Goal: Information Seeking & Learning: Learn about a topic

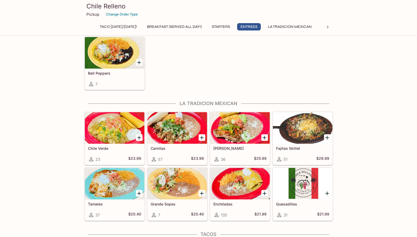
scroll to position [403, 0]
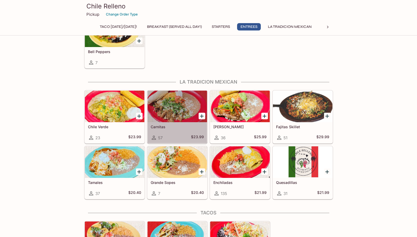
click at [167, 109] on div at bounding box center [176, 107] width 59 height 32
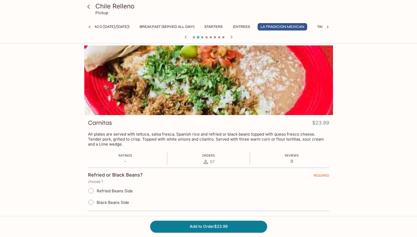
click at [87, 6] on icon at bounding box center [88, 6] width 9 height 9
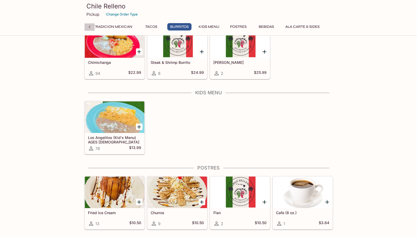
click at [89, 26] on icon at bounding box center [89, 26] width 5 height 5
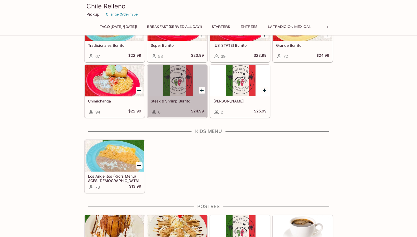
click at [178, 78] on div at bounding box center [176, 81] width 59 height 32
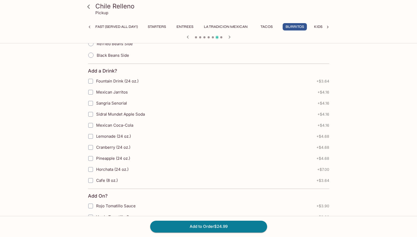
scroll to position [252, 0]
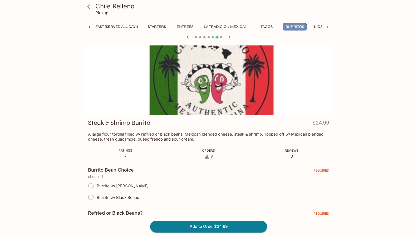
click at [307, 26] on button "Burritos" at bounding box center [294, 26] width 24 height 7
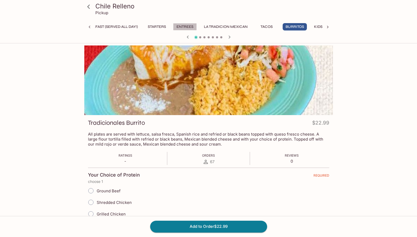
click at [197, 26] on button "Entrees" at bounding box center [185, 26] width 24 height 7
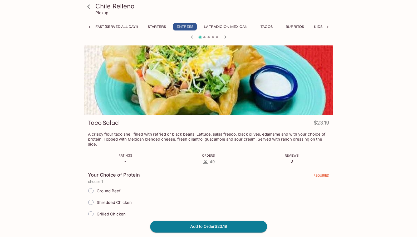
click at [328, 27] on icon at bounding box center [328, 27] width 2 height 3
click at [299, 25] on button "Ala Carte & Sides" at bounding box center [302, 26] width 40 height 7
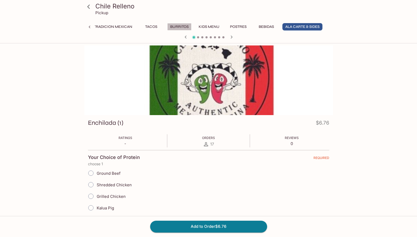
click at [181, 27] on button "Burritos" at bounding box center [179, 26] width 24 height 7
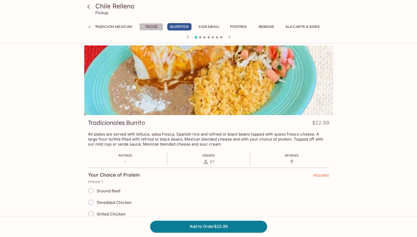
click at [149, 28] on button "Tacos" at bounding box center [151, 26] width 24 height 7
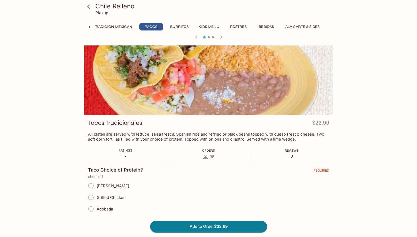
click at [117, 7] on h3 "Chile Relleno" at bounding box center [212, 6] width 235 height 8
click at [117, 27] on button "La Tradicion Mexican" at bounding box center [110, 26] width 49 height 7
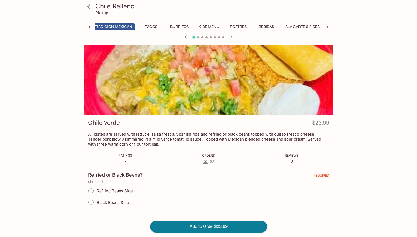
scroll to position [0, 0]
click at [87, 5] on icon at bounding box center [88, 6] width 9 height 9
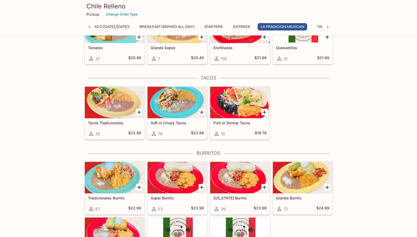
scroll to position [539, 0]
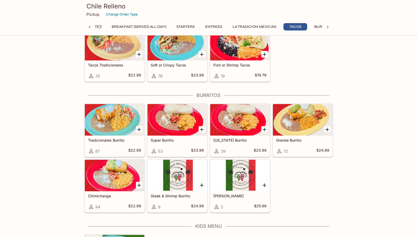
click at [301, 119] on div at bounding box center [302, 120] width 59 height 32
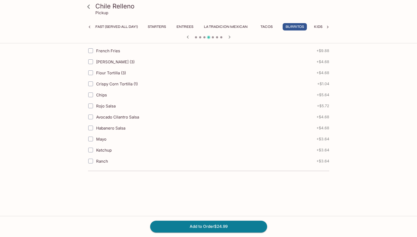
scroll to position [611, 0]
click at [89, 148] on input "Ketchup" at bounding box center [90, 149] width 11 height 11
checkbox input "false"
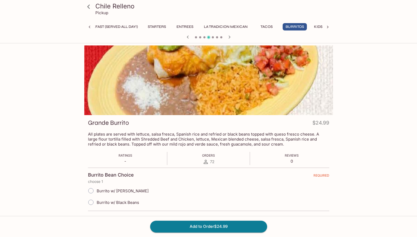
scroll to position [0, 0]
click at [197, 26] on button "Entrees" at bounding box center [185, 26] width 24 height 7
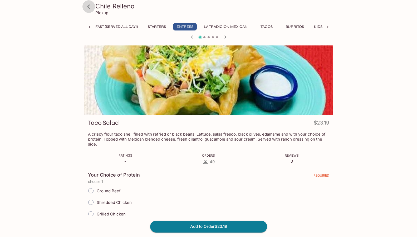
click at [89, 6] on icon at bounding box center [88, 6] width 3 height 4
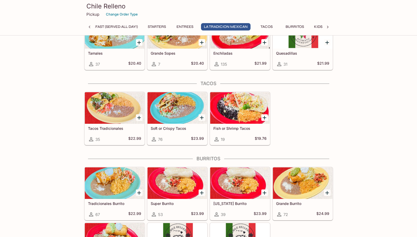
scroll to position [525, 0]
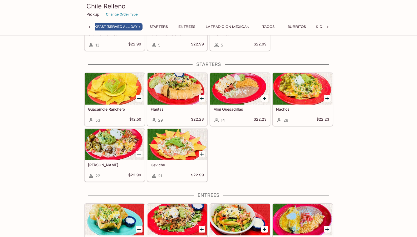
click at [165, 95] on div at bounding box center [176, 89] width 59 height 32
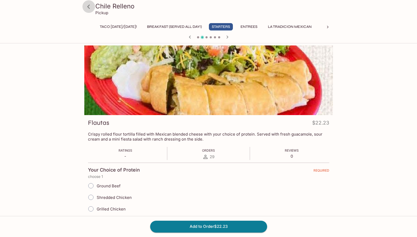
click at [88, 8] on icon at bounding box center [88, 6] width 9 height 9
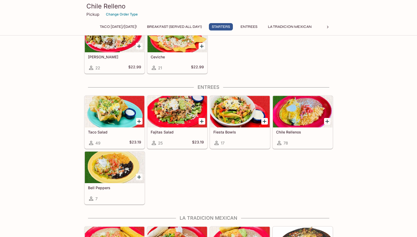
scroll to position [269, 0]
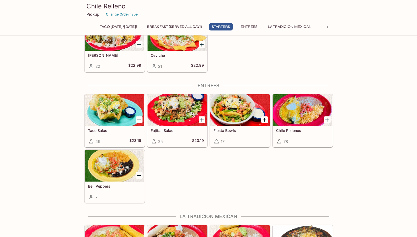
click at [232, 121] on div at bounding box center [239, 110] width 59 height 32
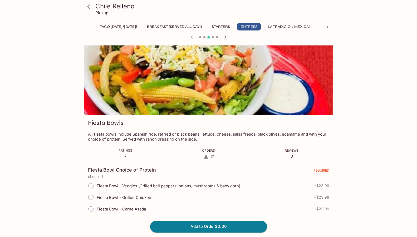
click at [131, 195] on span "Fiesta Bowl - Grilled Chicken" at bounding box center [124, 197] width 54 height 5
click at [96, 195] on input "Fiesta Bowl - Grilled Chicken" at bounding box center [90, 197] width 11 height 11
radio input "true"
click at [88, 7] on icon at bounding box center [88, 6] width 3 height 4
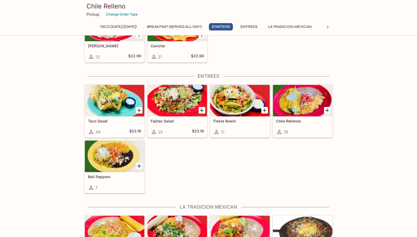
scroll to position [279, 0]
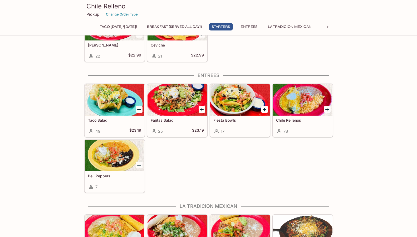
click at [294, 103] on div at bounding box center [302, 100] width 59 height 32
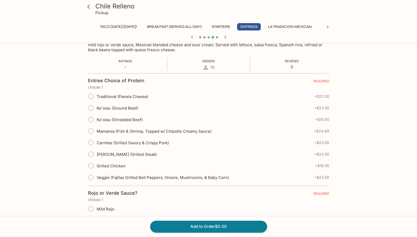
scroll to position [94, 0]
click at [100, 121] on div "Traditional (Panela Cheese) + $22.50 Ko'olau (Ground Beef) + $23.50 Ko'olau (Sh…" at bounding box center [209, 137] width 241 height 93
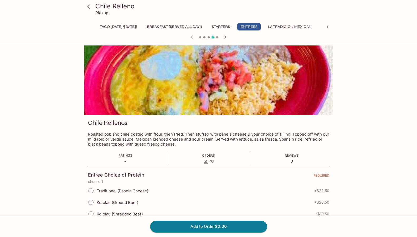
scroll to position [0, 0]
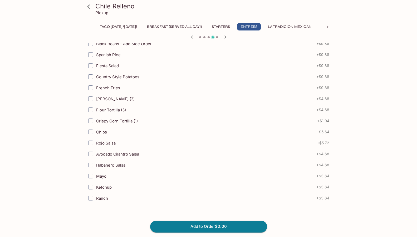
scroll to position [643, 0]
